Goal: Information Seeking & Learning: Check status

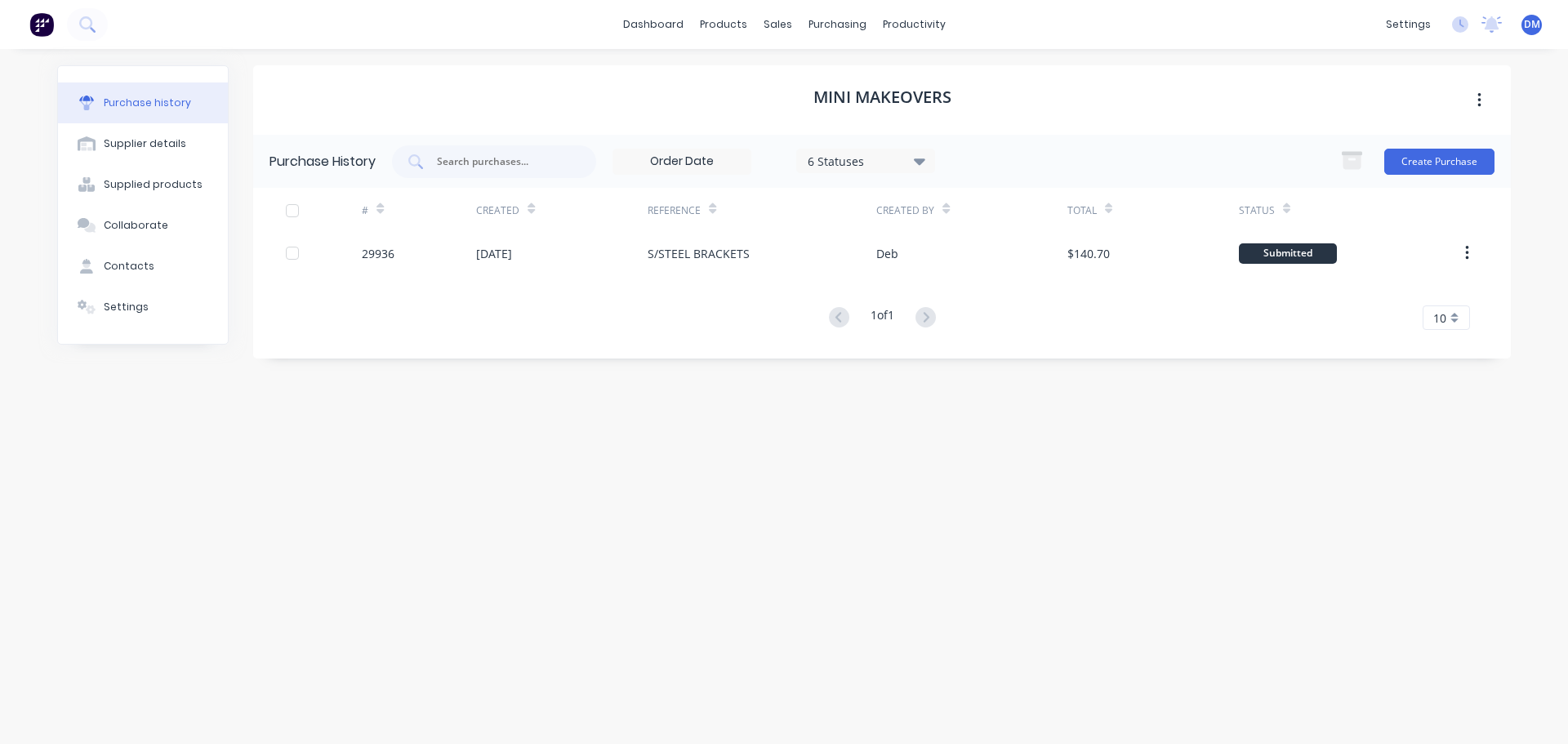
click at [113, 109] on div "Purchase history" at bounding box center [147, 103] width 87 height 15
click at [860, 110] on div "Suppliers" at bounding box center [871, 111] width 49 height 15
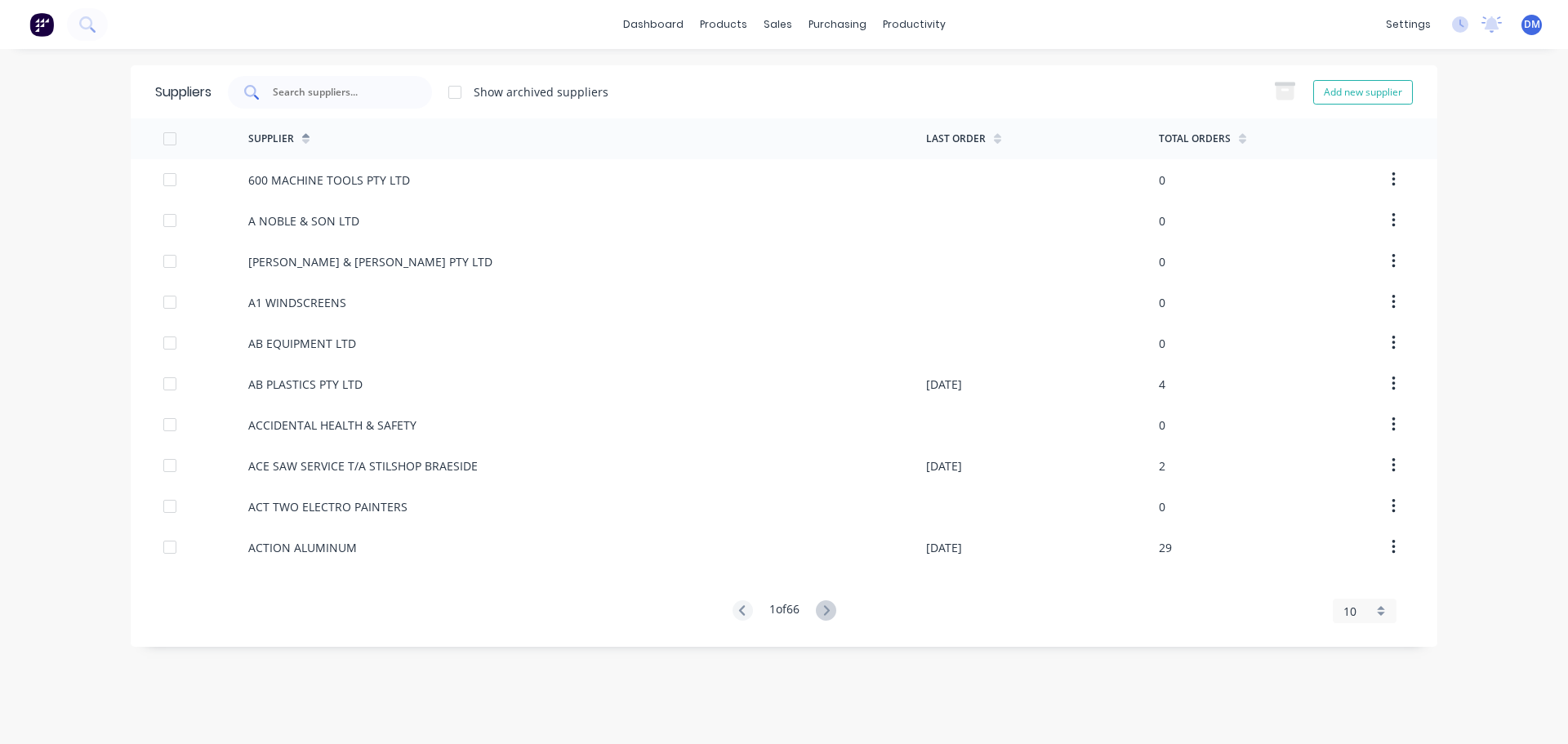
click at [328, 94] on input "text" at bounding box center [339, 92] width 136 height 16
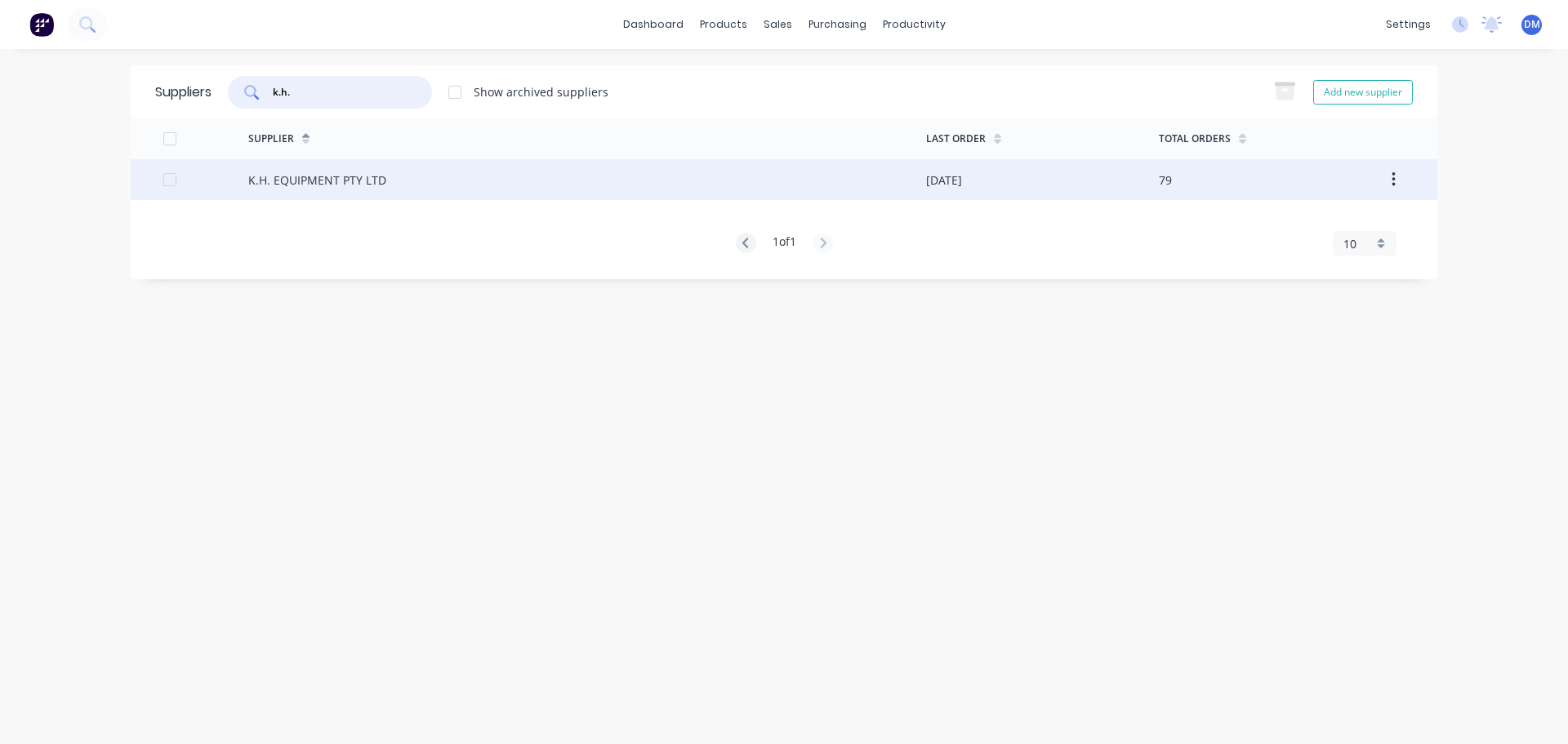
type input "k.h."
click at [329, 185] on div "K.H. EQUIPMENT PTY LTD" at bounding box center [317, 180] width 138 height 17
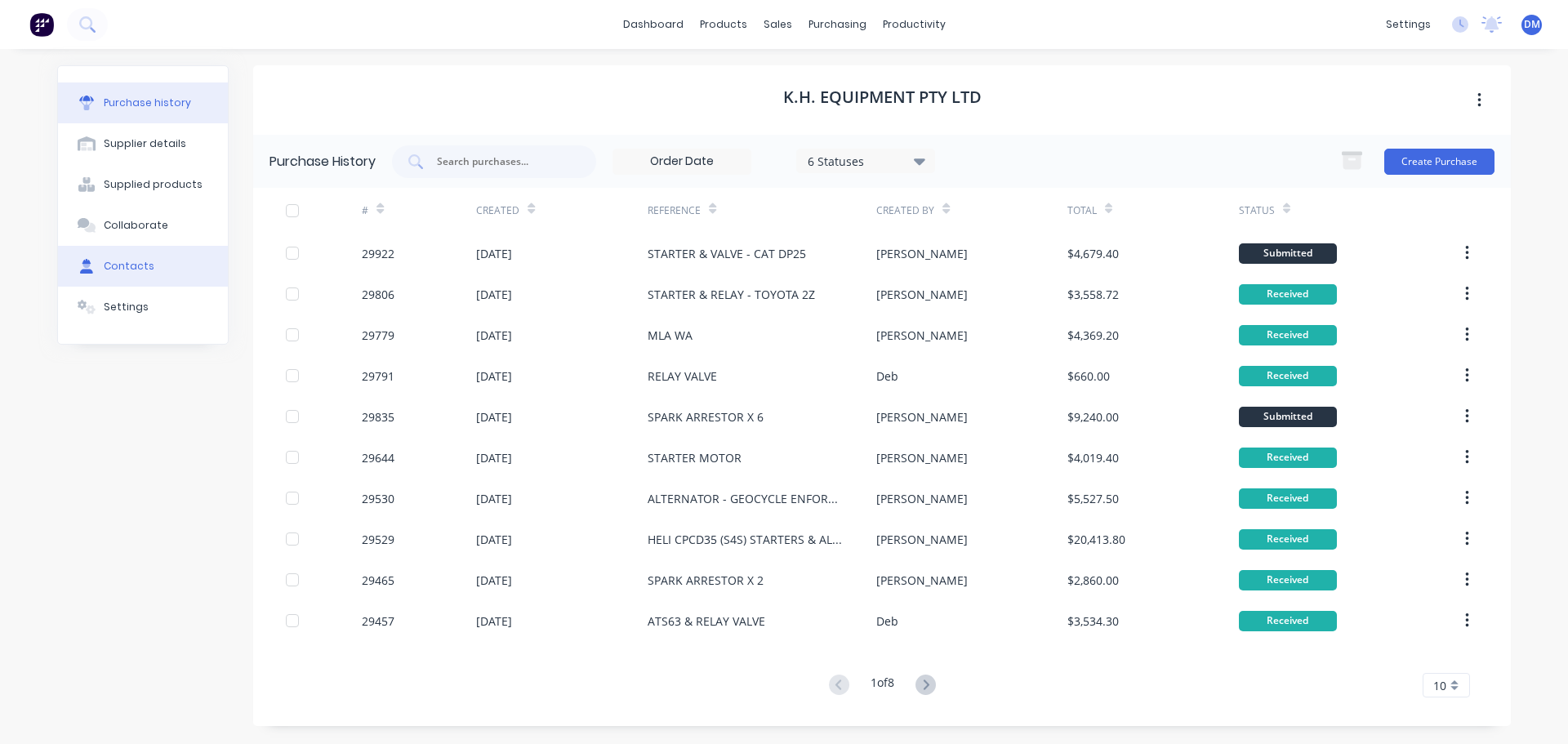
click at [157, 267] on button "Contacts" at bounding box center [143, 267] width 170 height 41
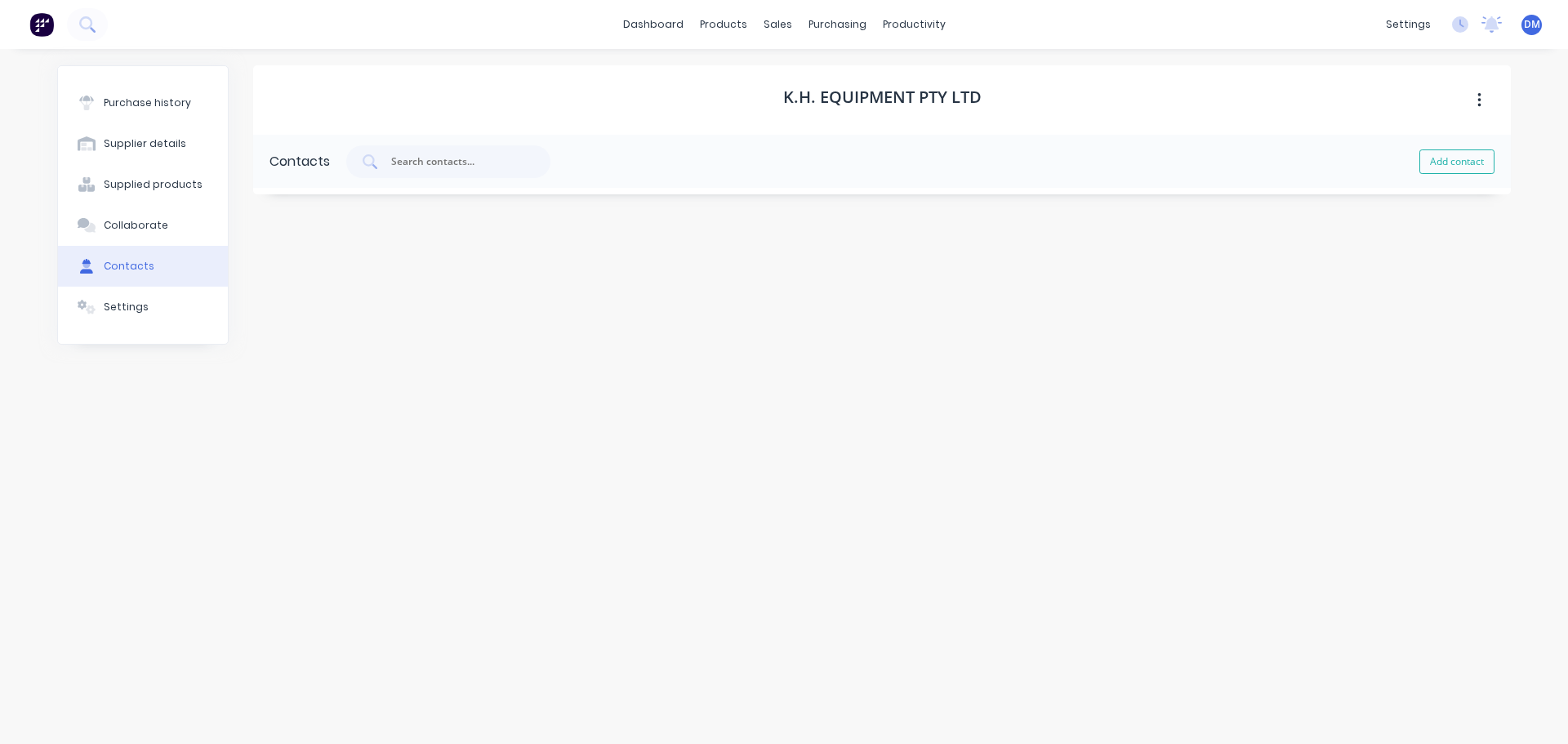
select select "AU"
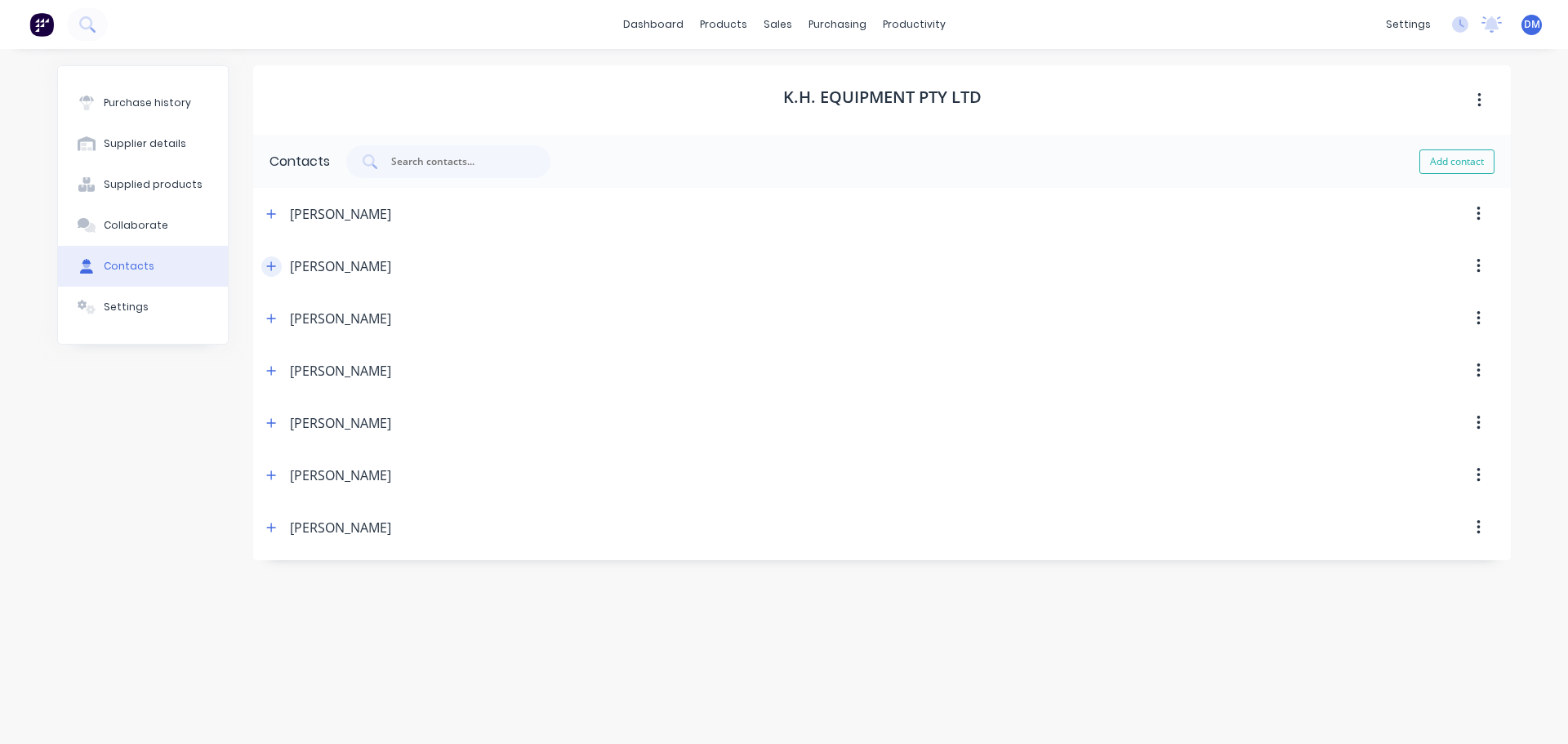
click at [272, 269] on icon "button" at bounding box center [271, 266] width 9 height 9
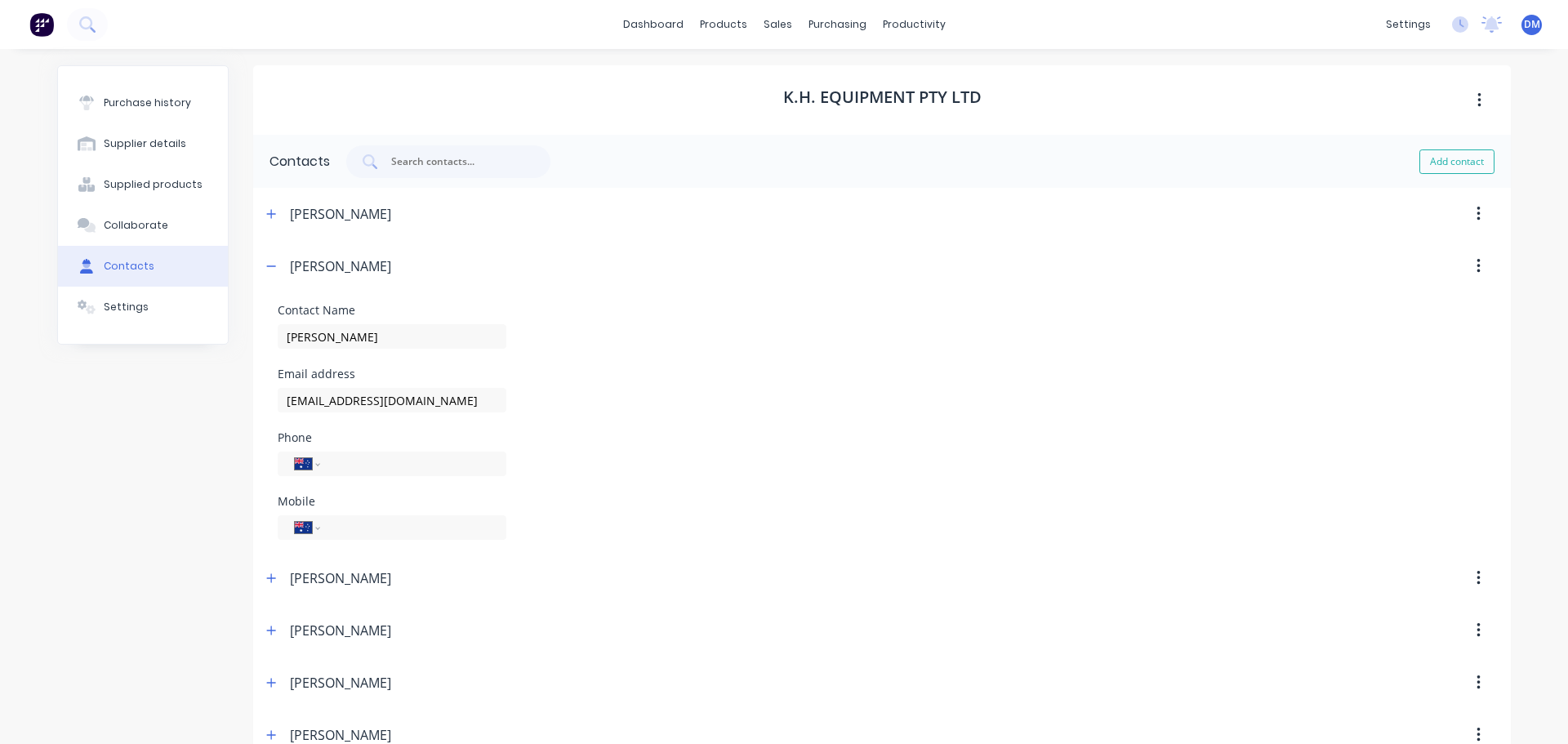
click at [97, 463] on div "Purchase history Supplier details Supplied products Collaborate Contacts Settin…" at bounding box center [143, 442] width 172 height 755
drag, startPoint x: 441, startPoint y: 398, endPoint x: 16, endPoint y: 412, distance: 425.2
click at [19, 412] on div "dashboard products sales purchasing productivity dashboard products Product Cat…" at bounding box center [784, 372] width 1568 height 744
click at [667, 21] on link "dashboard" at bounding box center [654, 25] width 77 height 25
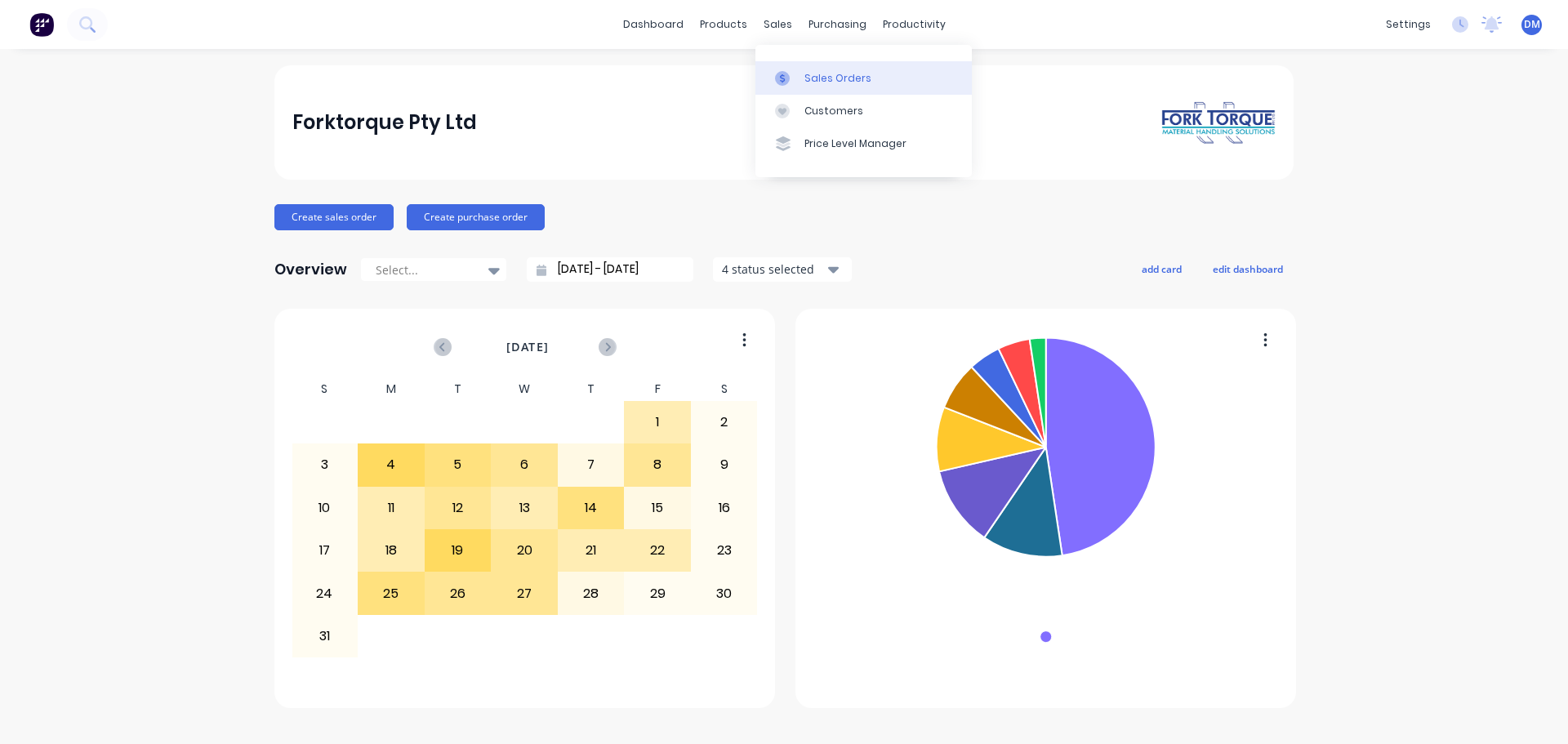
drag, startPoint x: 801, startPoint y: 83, endPoint x: 777, endPoint y: 81, distance: 24.1
click at [802, 83] on link "Sales Orders" at bounding box center [863, 78] width 217 height 33
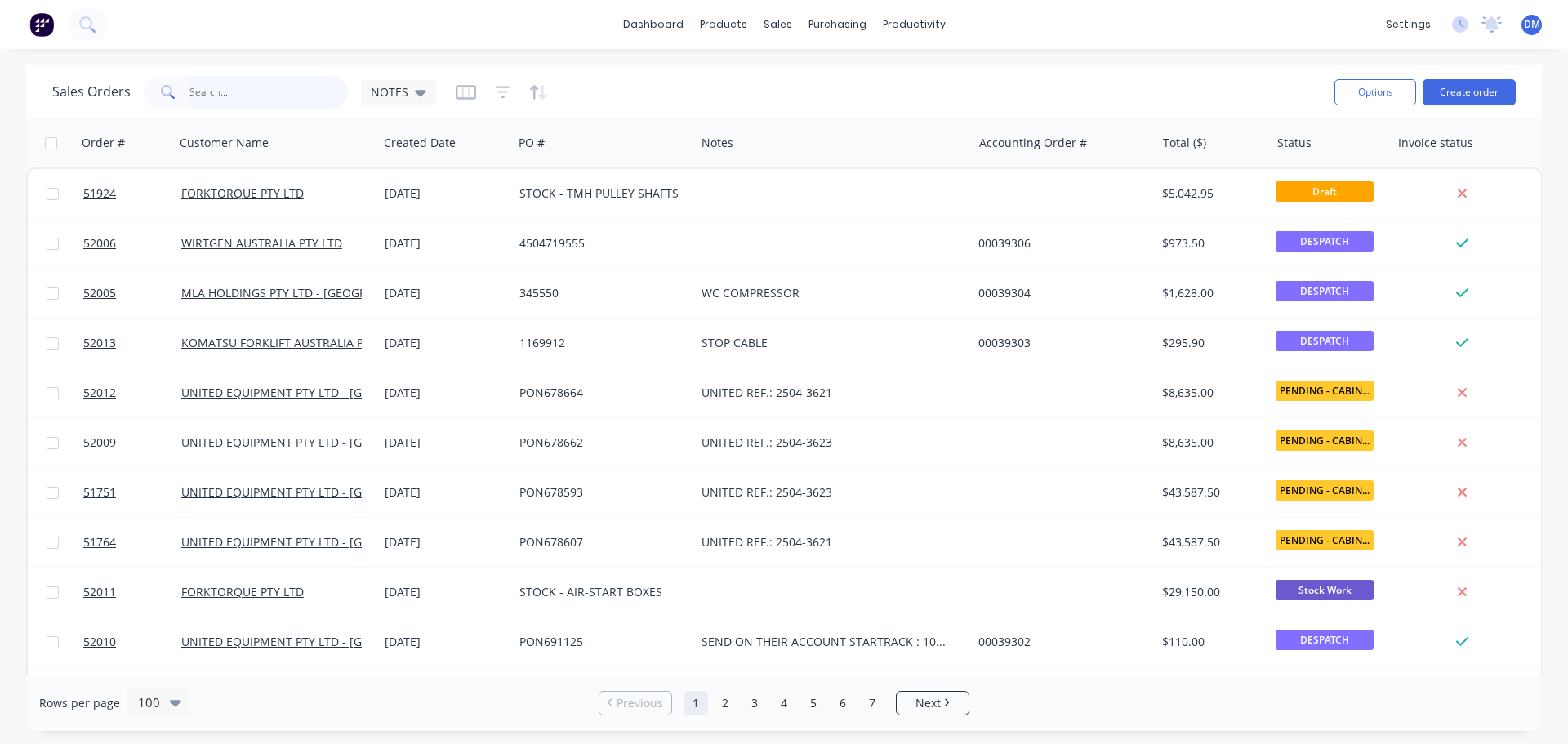
click at [252, 92] on input "text" at bounding box center [269, 92] width 159 height 33
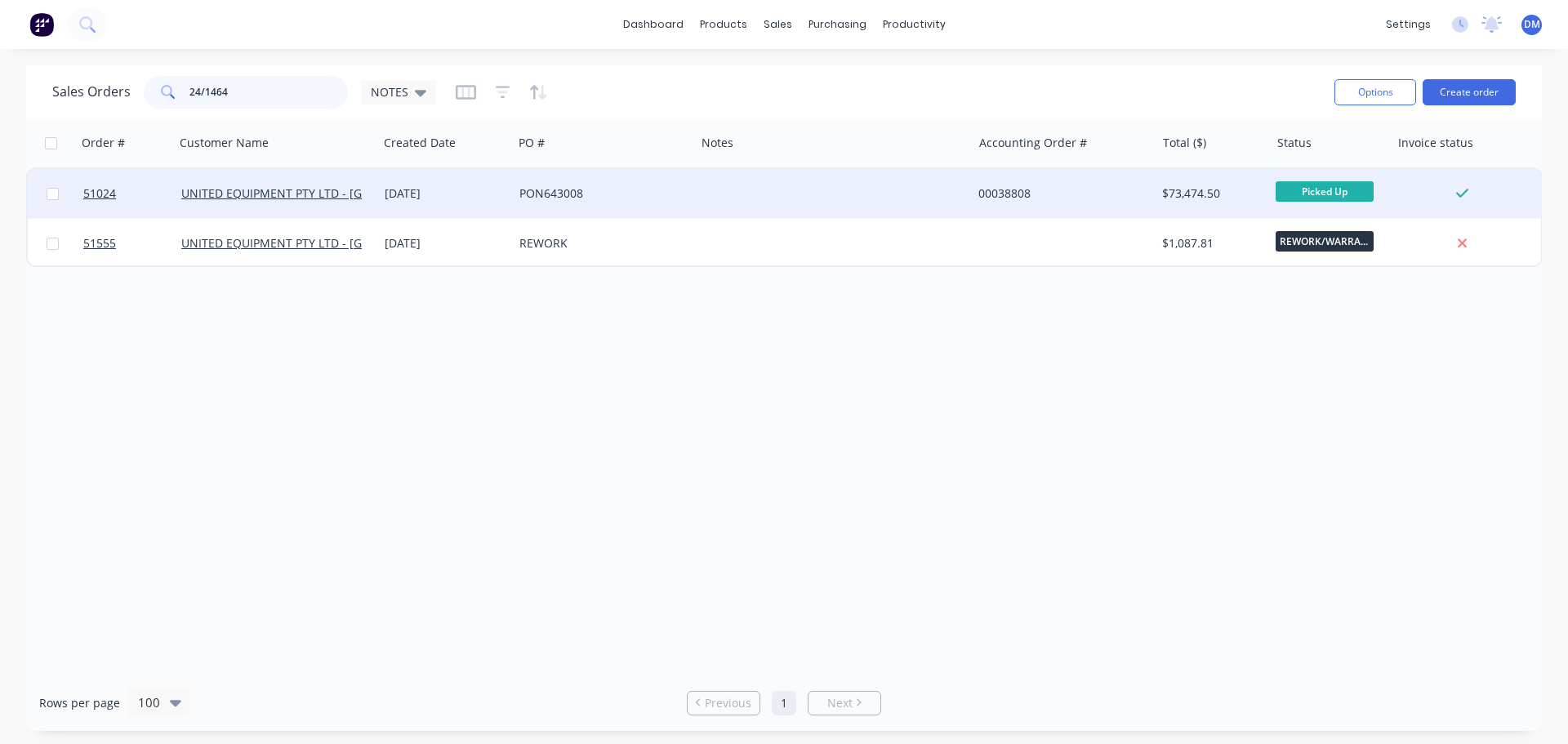
type input "24/1464"
click at [405, 196] on div "[DATE]" at bounding box center [445, 194] width 122 height 16
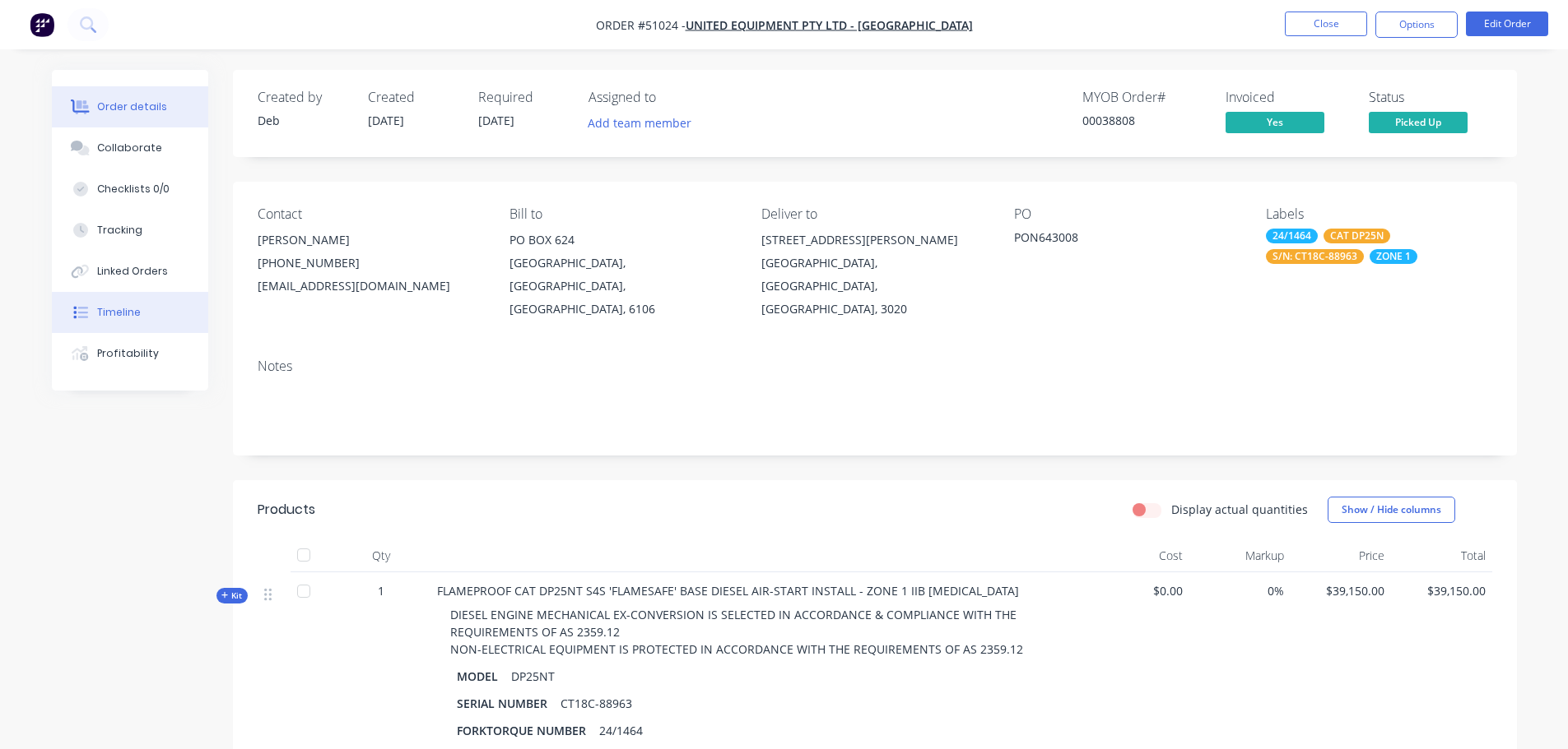
click at [136, 322] on button "Timeline" at bounding box center [130, 313] width 156 height 41
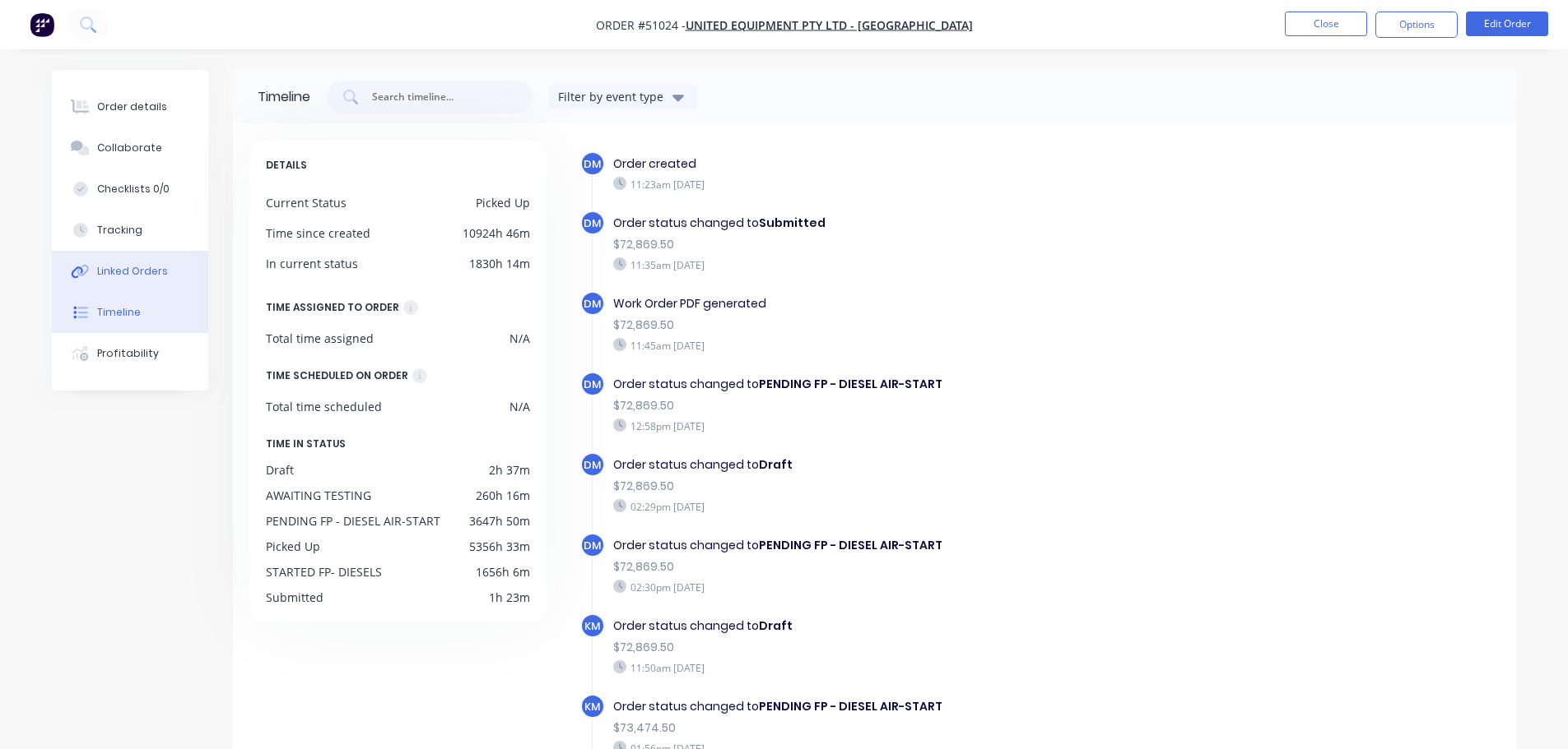
click at [132, 272] on div "Linked Orders" at bounding box center [133, 272] width 71 height 15
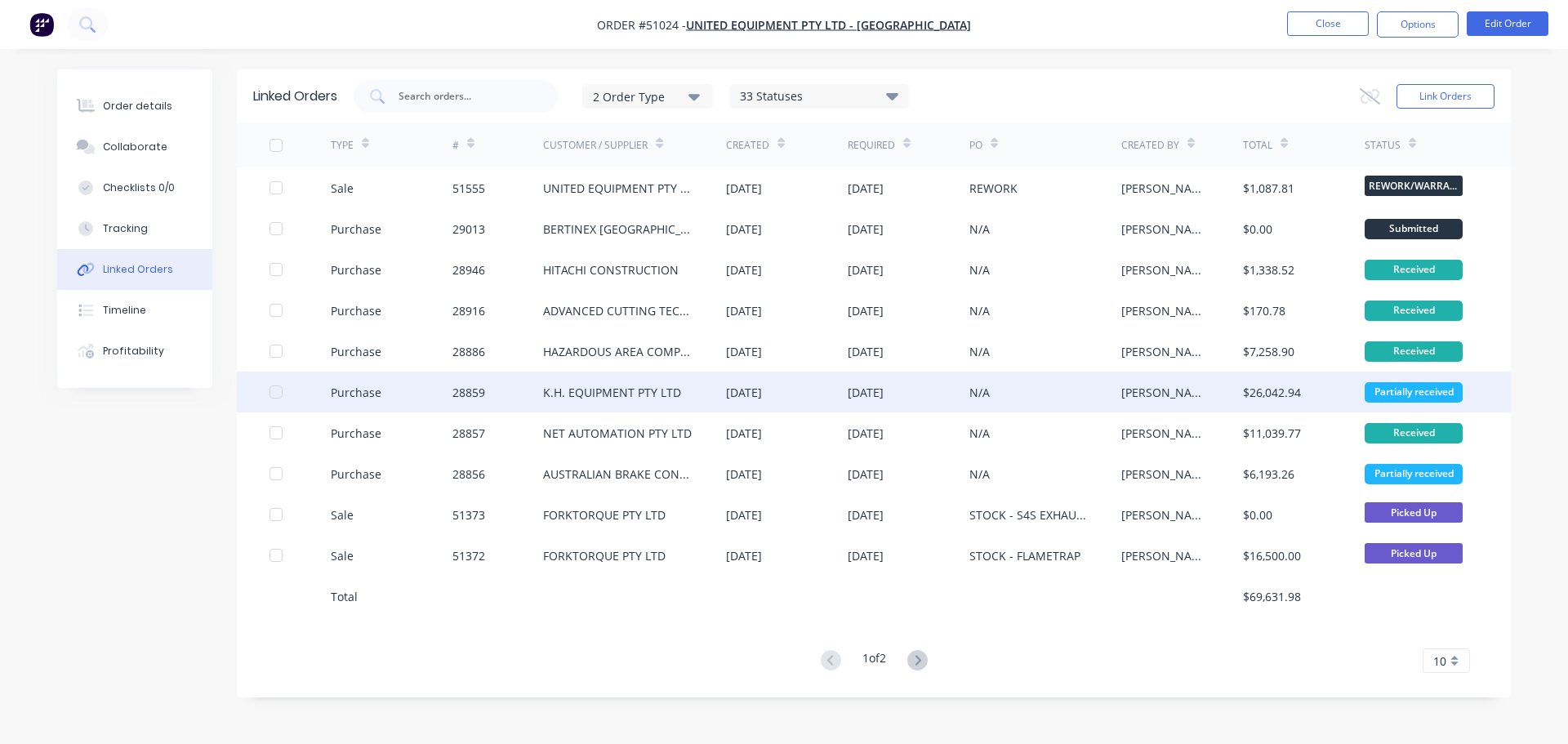
click at [636, 403] on div "K.H. EQUIPMENT PTY LTD" at bounding box center [635, 392] width 183 height 41
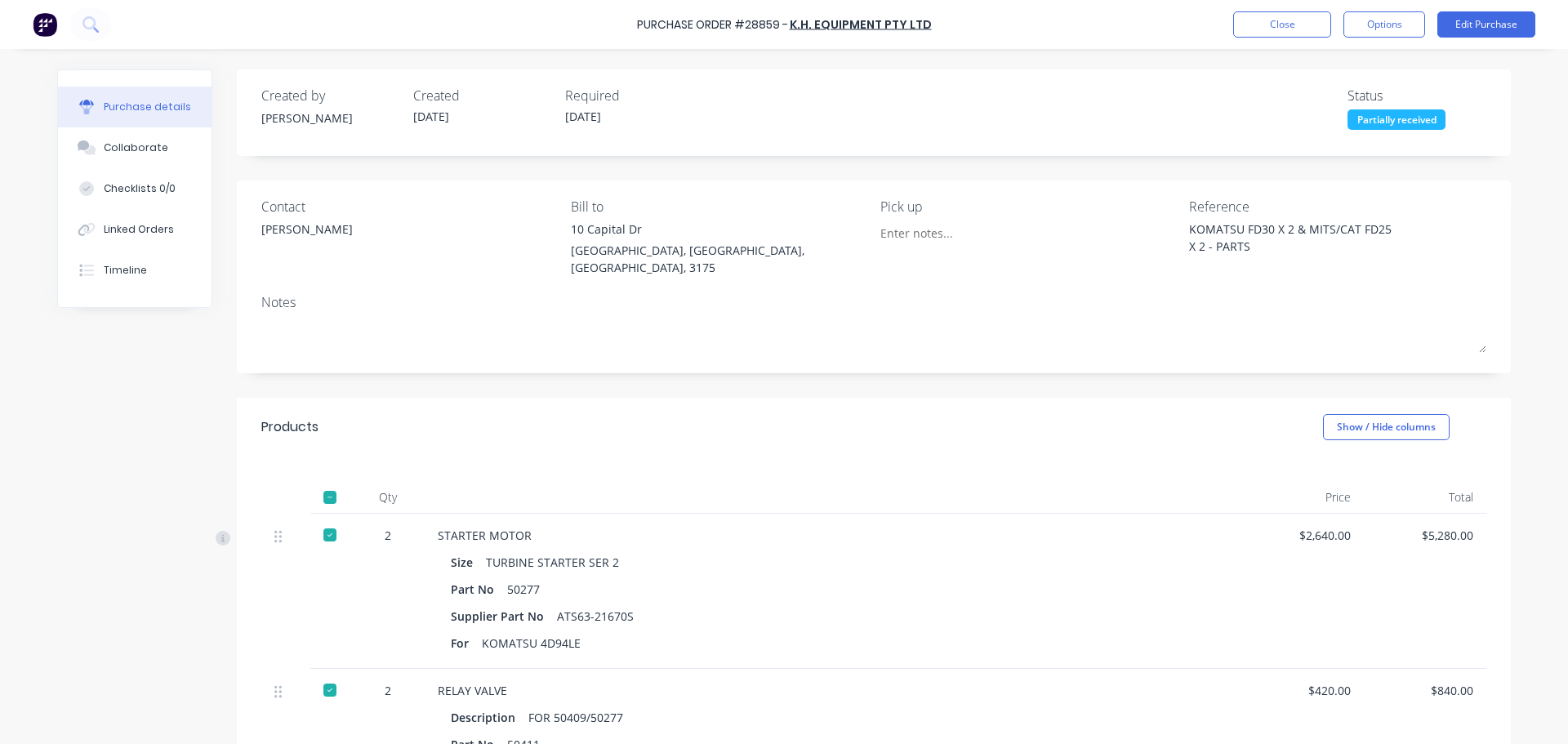
type textarea "x"
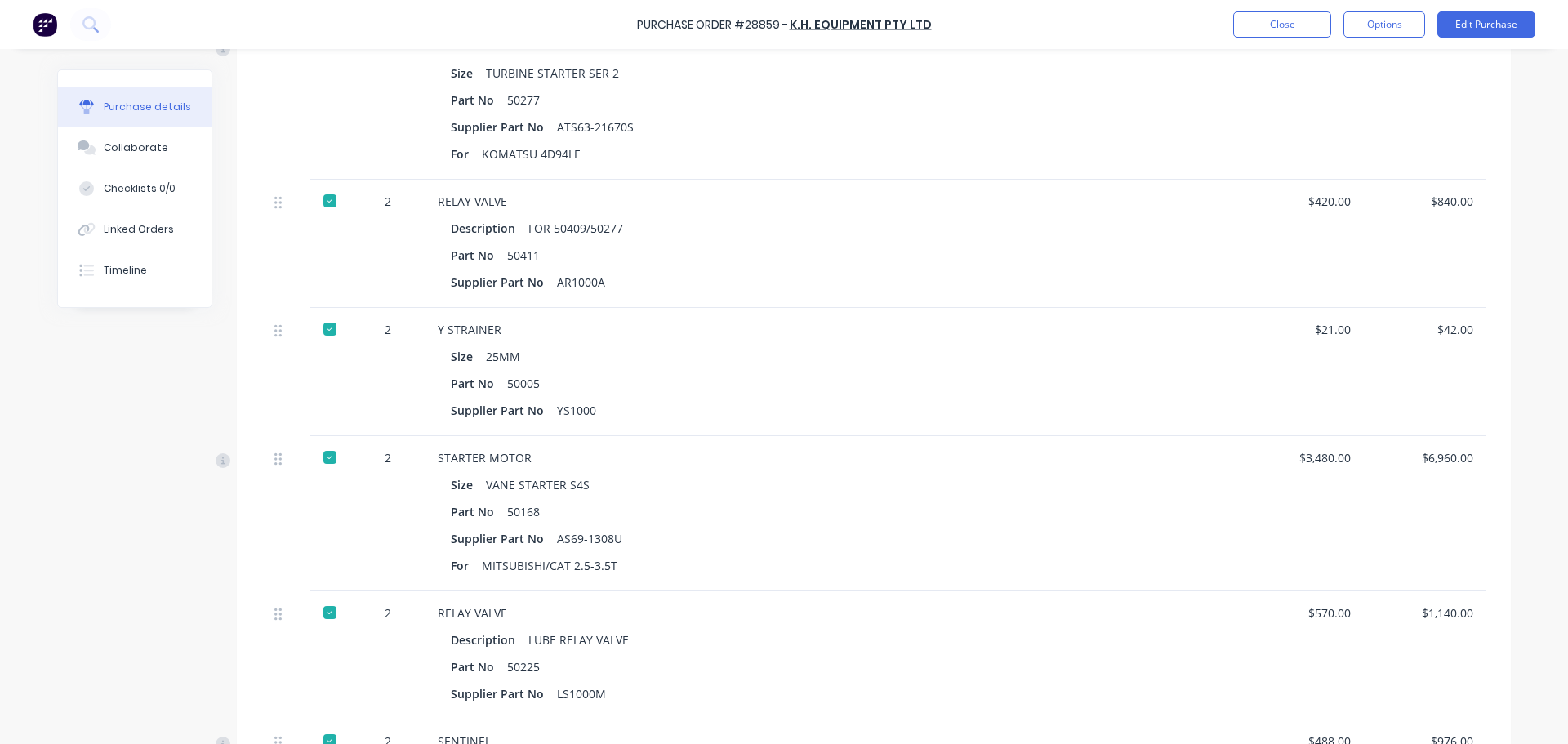
scroll to position [491, 0]
click at [1284, 29] on button "Close" at bounding box center [1282, 25] width 98 height 26
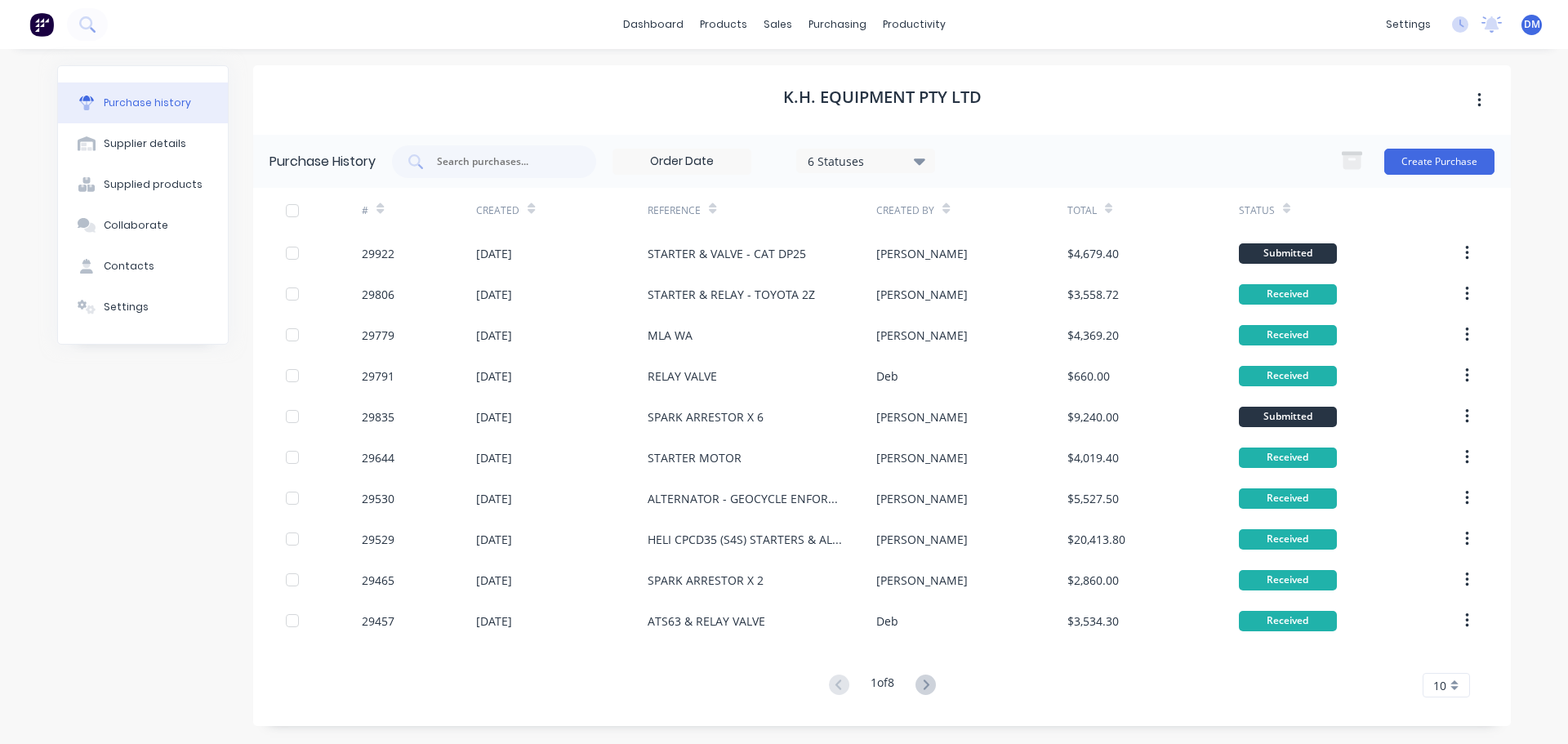
click at [41, 29] on img at bounding box center [42, 25] width 25 height 25
